Goal: Transaction & Acquisition: Purchase product/service

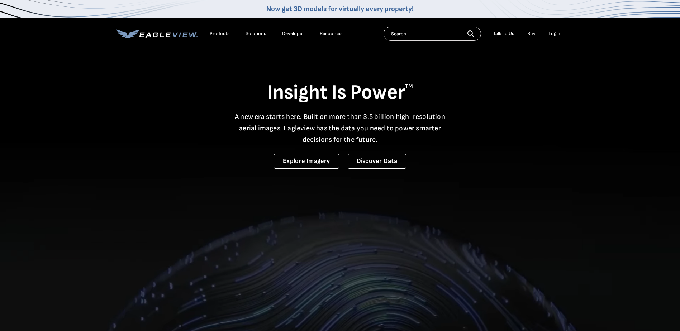
click at [551, 34] on div "Login" at bounding box center [554, 33] width 12 height 6
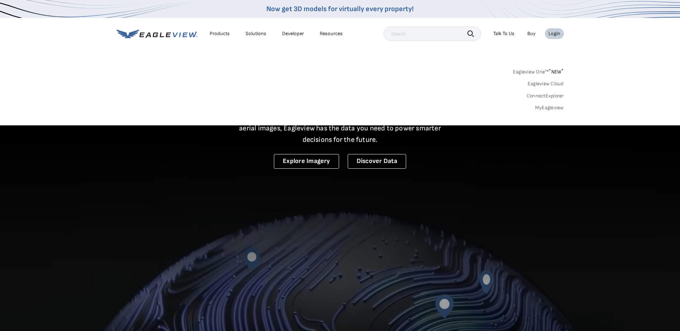
click at [542, 108] on link "MyEagleview" at bounding box center [549, 108] width 29 height 6
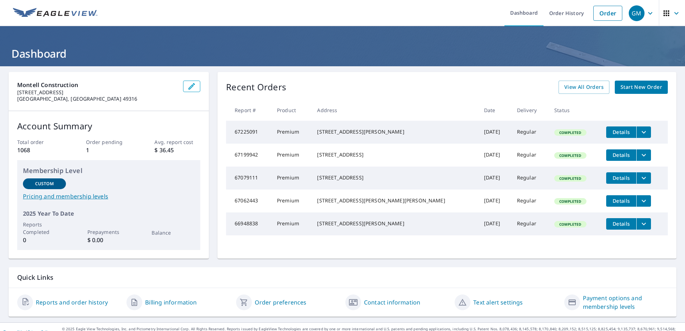
scroll to position [10, 0]
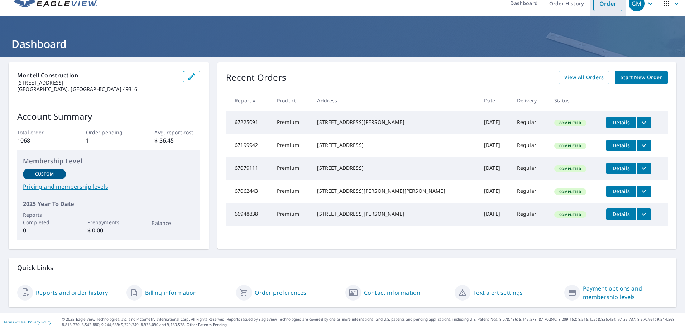
click at [607, 5] on link "Order" at bounding box center [607, 3] width 29 height 15
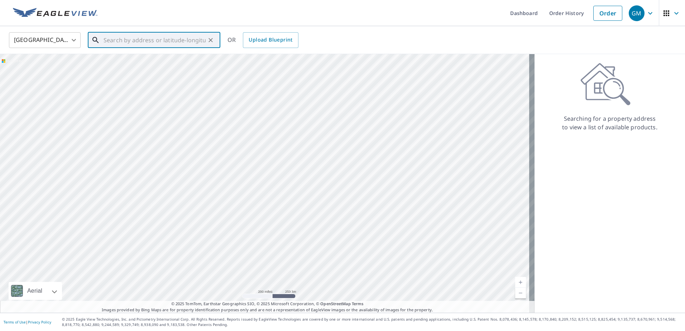
click at [128, 47] on input "text" at bounding box center [155, 40] width 102 height 20
paste input "[STREET_ADDRESS]"
click at [168, 64] on span "[STREET_ADDRESS]" at bounding box center [158, 61] width 113 height 9
type input "[STREET_ADDRESS]"
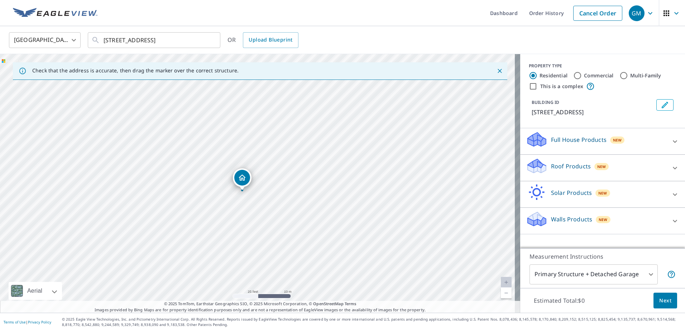
click at [576, 170] on p "Roof Products" at bounding box center [571, 166] width 40 height 9
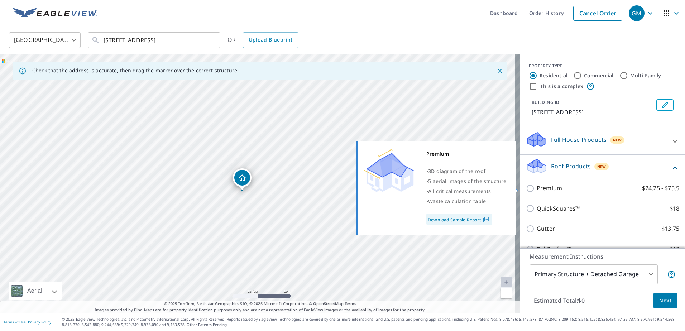
click at [545, 188] on p "Premium" at bounding box center [549, 188] width 25 height 9
click at [537, 188] on input "Premium $24.25 - $75.5" at bounding box center [531, 188] width 11 height 9
checkbox input "true"
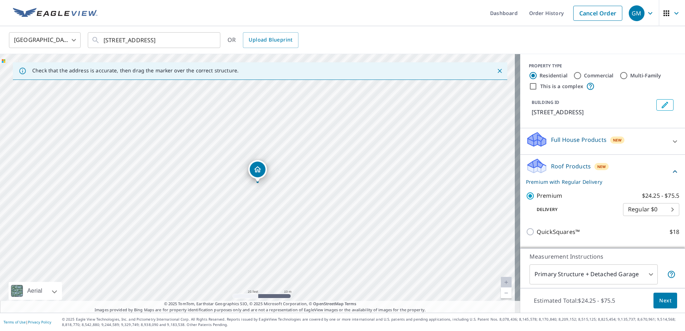
click at [664, 303] on span "Next" at bounding box center [665, 300] width 12 height 9
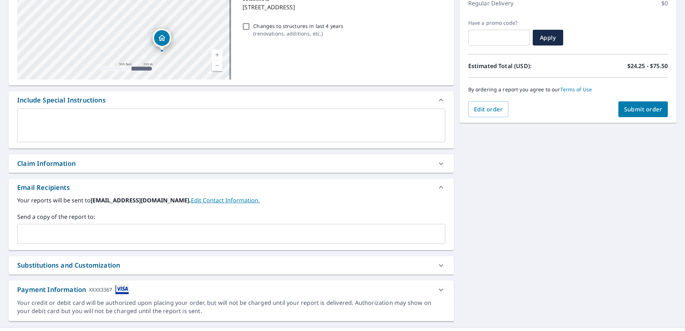
scroll to position [107, 0]
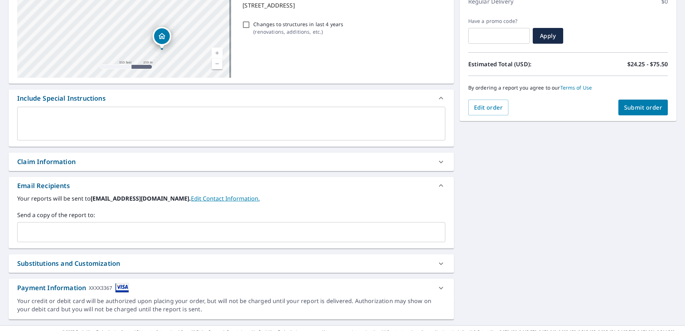
click at [150, 237] on input "text" at bounding box center [225, 232] width 411 height 14
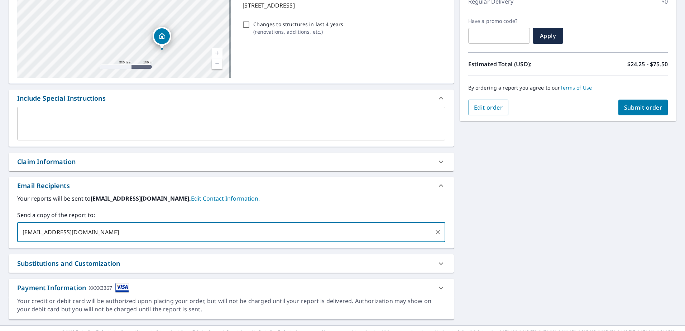
type input "[EMAIL_ADDRESS][DOMAIN_NAME]"
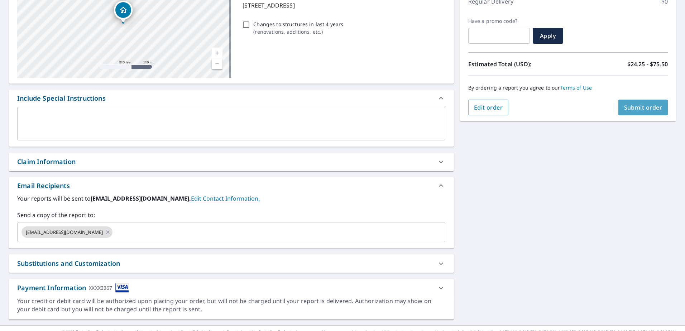
click at [626, 108] on span "Submit order" at bounding box center [643, 108] width 38 height 8
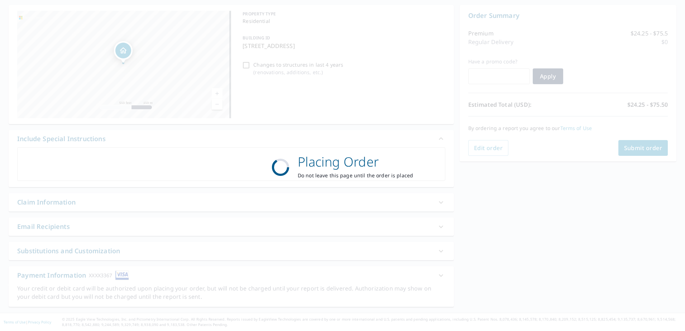
scroll to position [67, 0]
